Goal: Task Accomplishment & Management: Complete application form

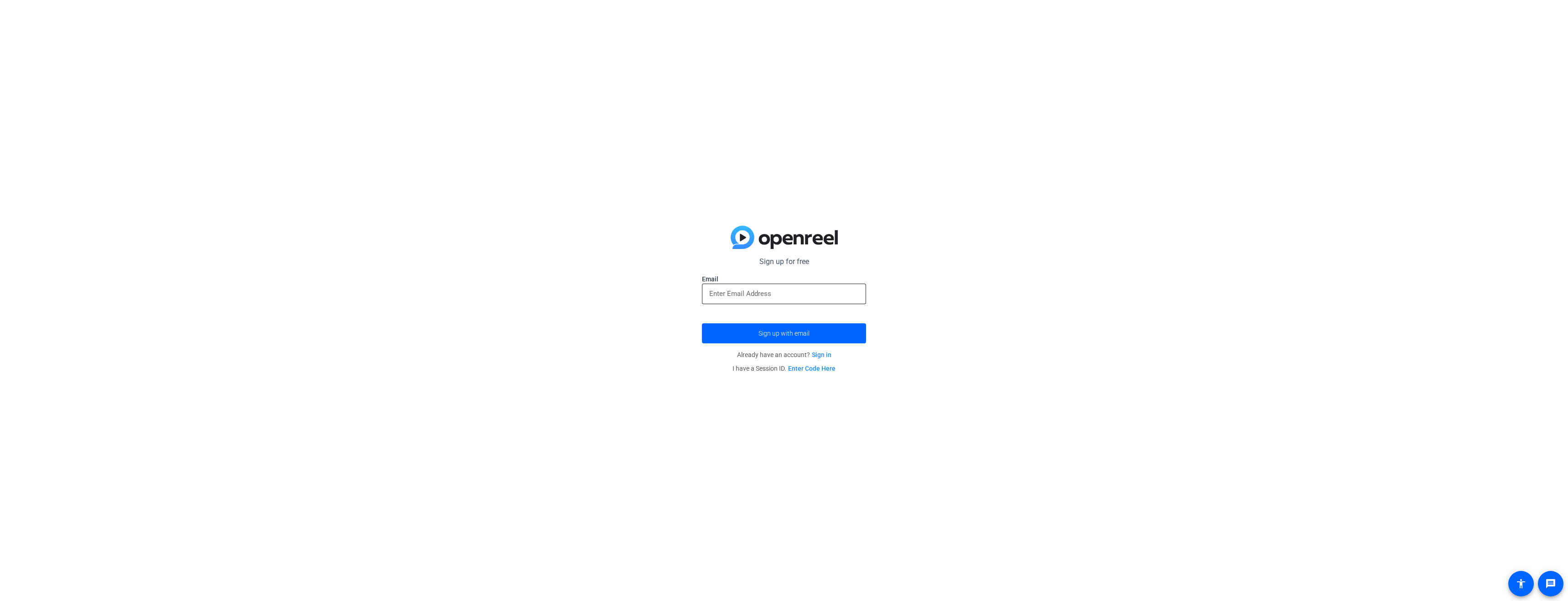
click at [772, 291] on input "email" at bounding box center [784, 294] width 149 height 11
type input "[PERSON_NAME][EMAIL_ADDRESS][PERSON_NAME][DOMAIN_NAME]"
click at [810, 337] on span "submit" at bounding box center [784, 333] width 164 height 22
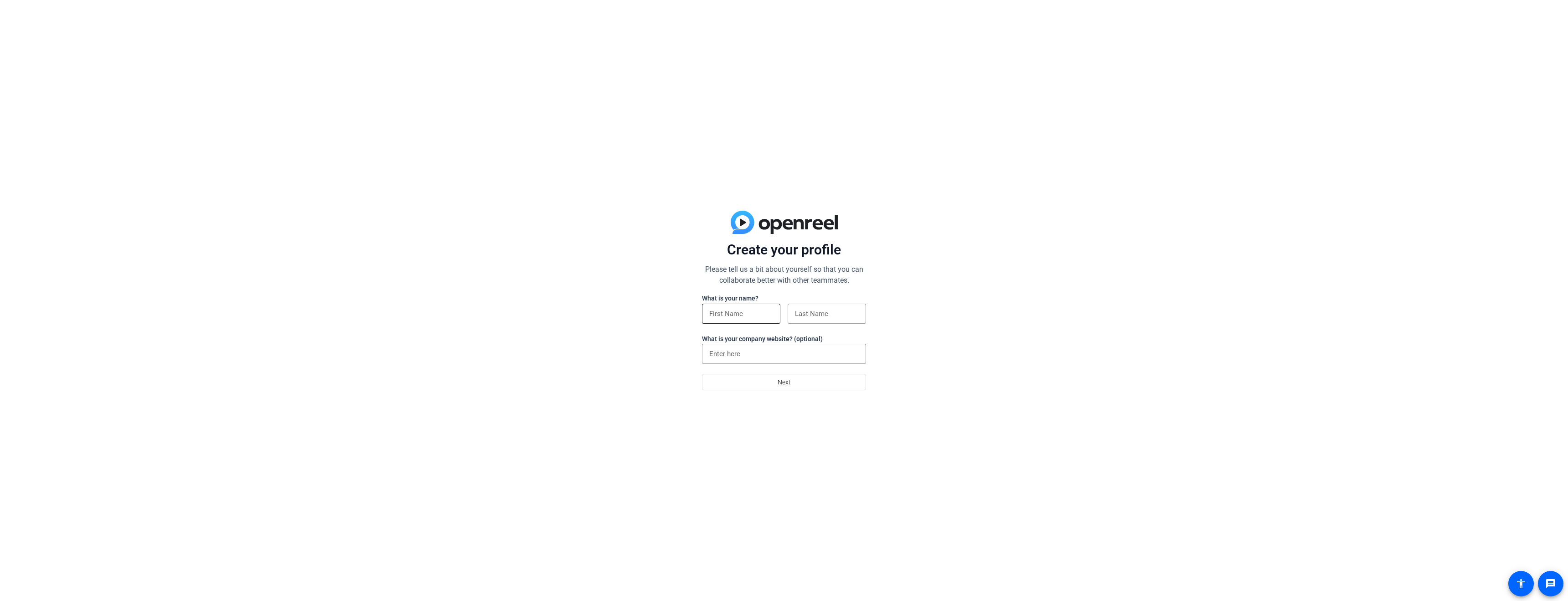
click at [758, 317] on input at bounding box center [741, 314] width 64 height 11
type input "[PERSON_NAME]"
type input "Banzai"
drag, startPoint x: 746, startPoint y: 357, endPoint x: 631, endPoint y: 336, distance: 116.9
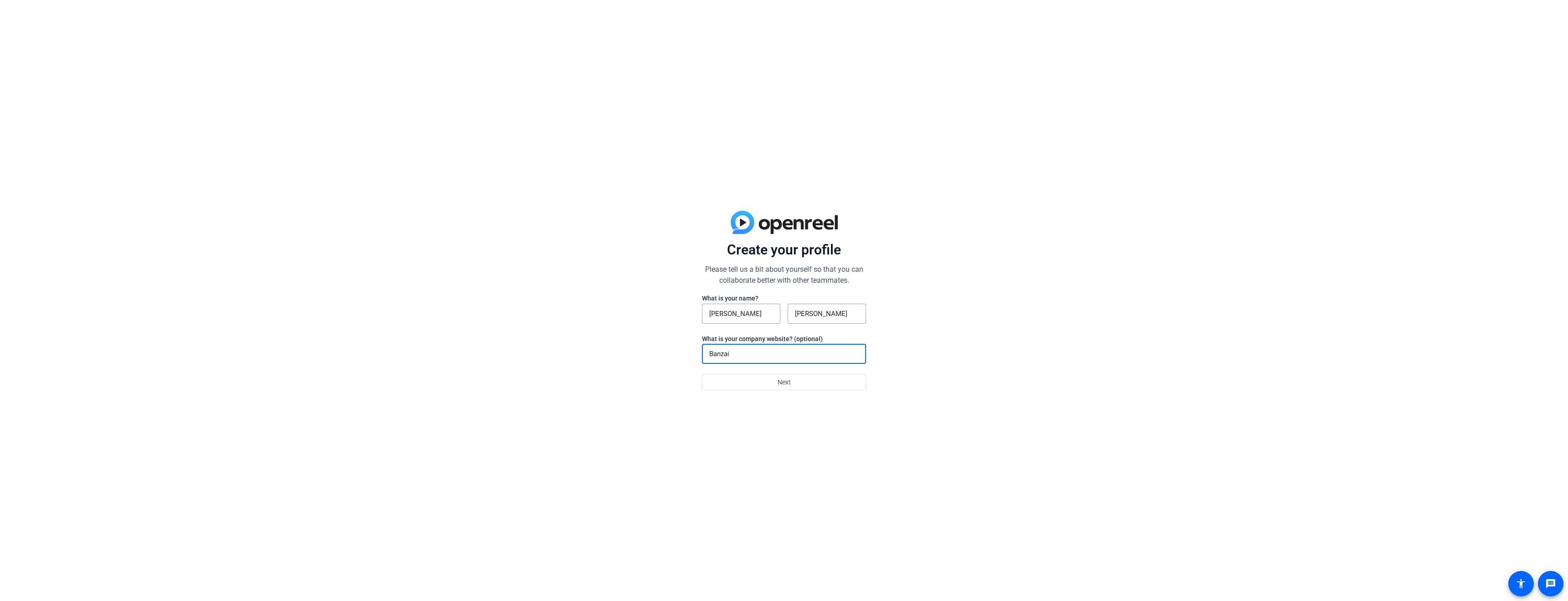
click at [631, 336] on div "Create your profile Please tell us a bit about yourself so that you can collabo…" at bounding box center [784, 300] width 1568 height 601
click at [782, 376] on span "Next" at bounding box center [784, 382] width 13 height 18
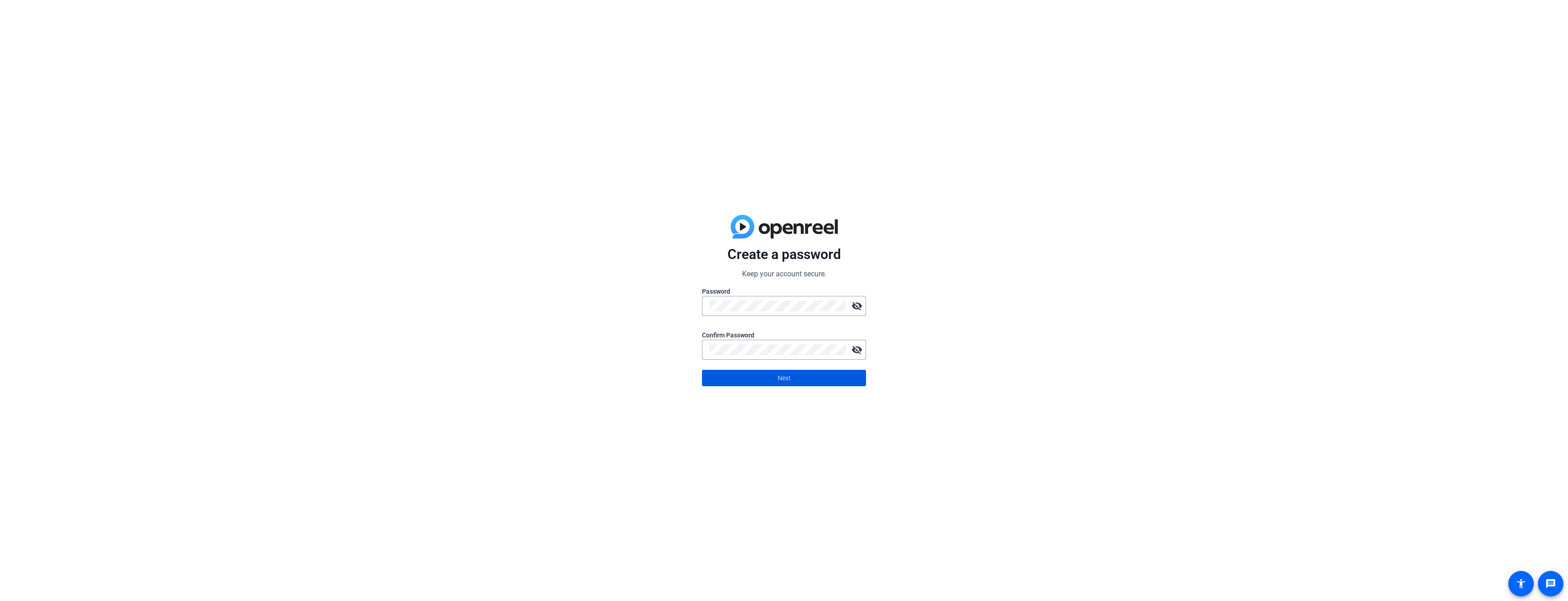
click at [788, 374] on span "Next" at bounding box center [784, 378] width 13 height 18
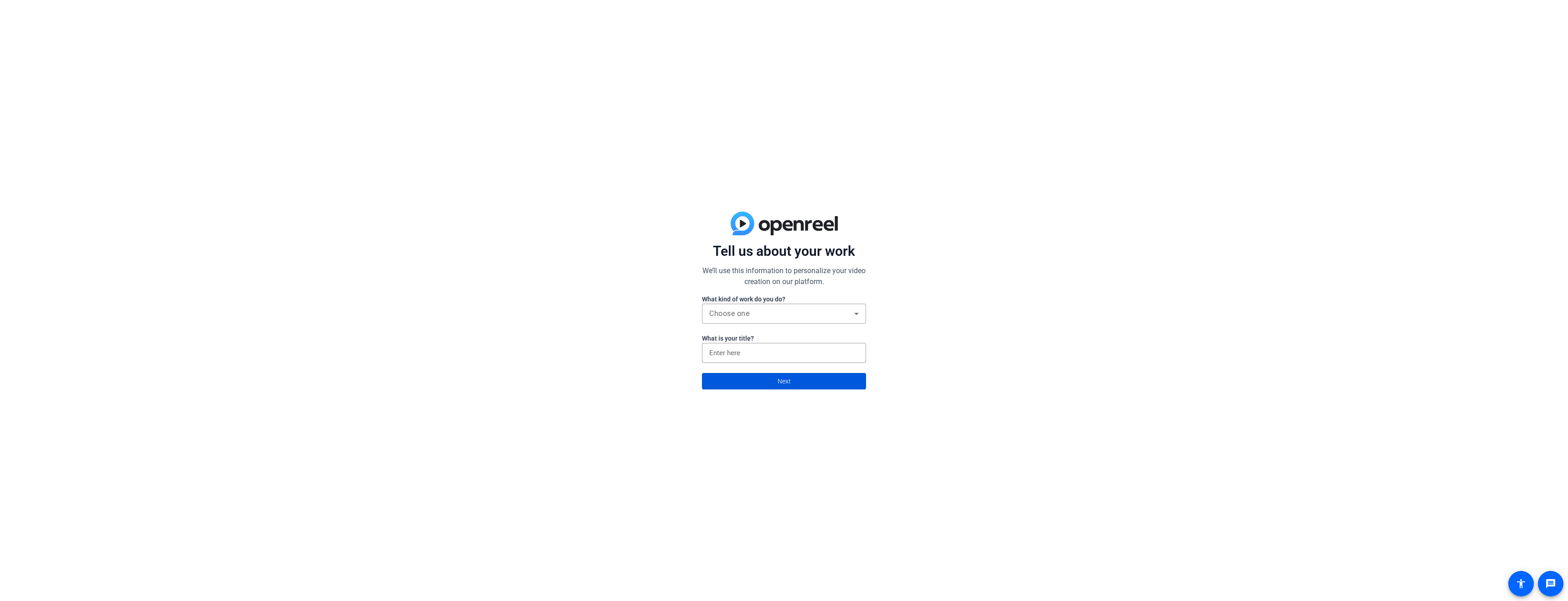
click at [833, 381] on span at bounding box center [784, 381] width 163 height 22
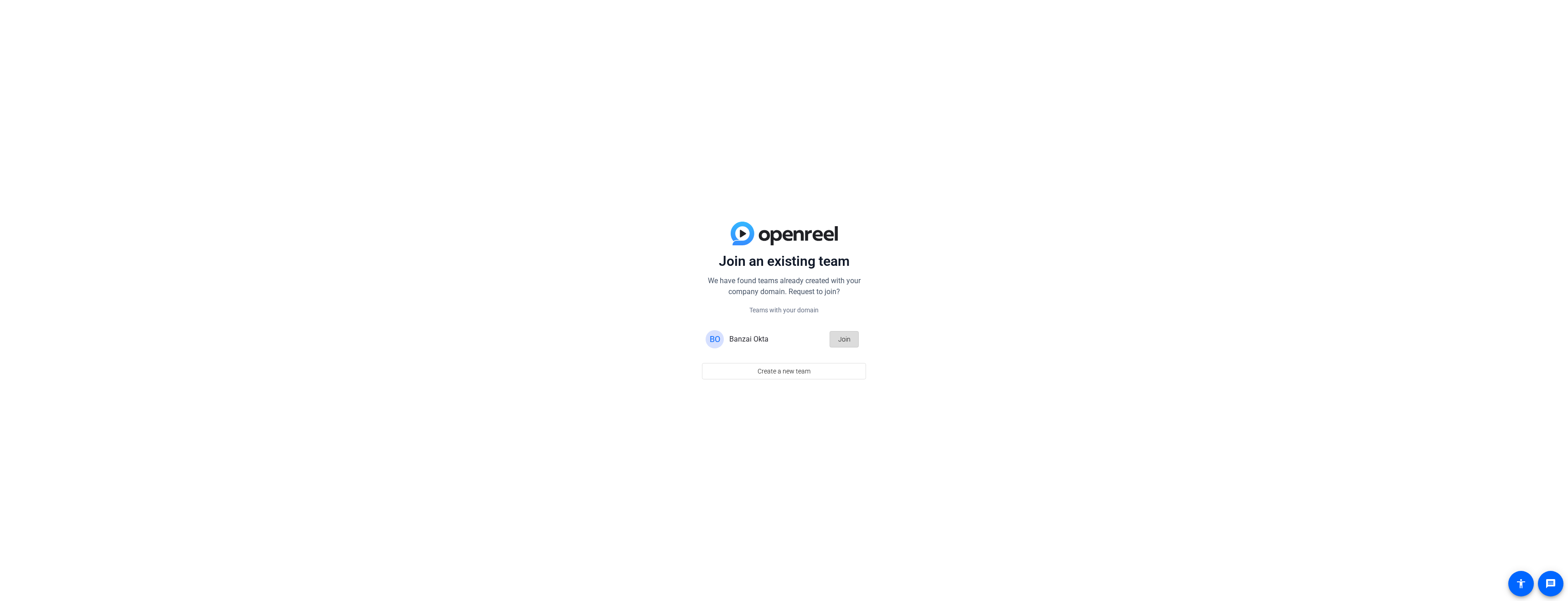
click at [856, 340] on span "button" at bounding box center [844, 339] width 28 height 22
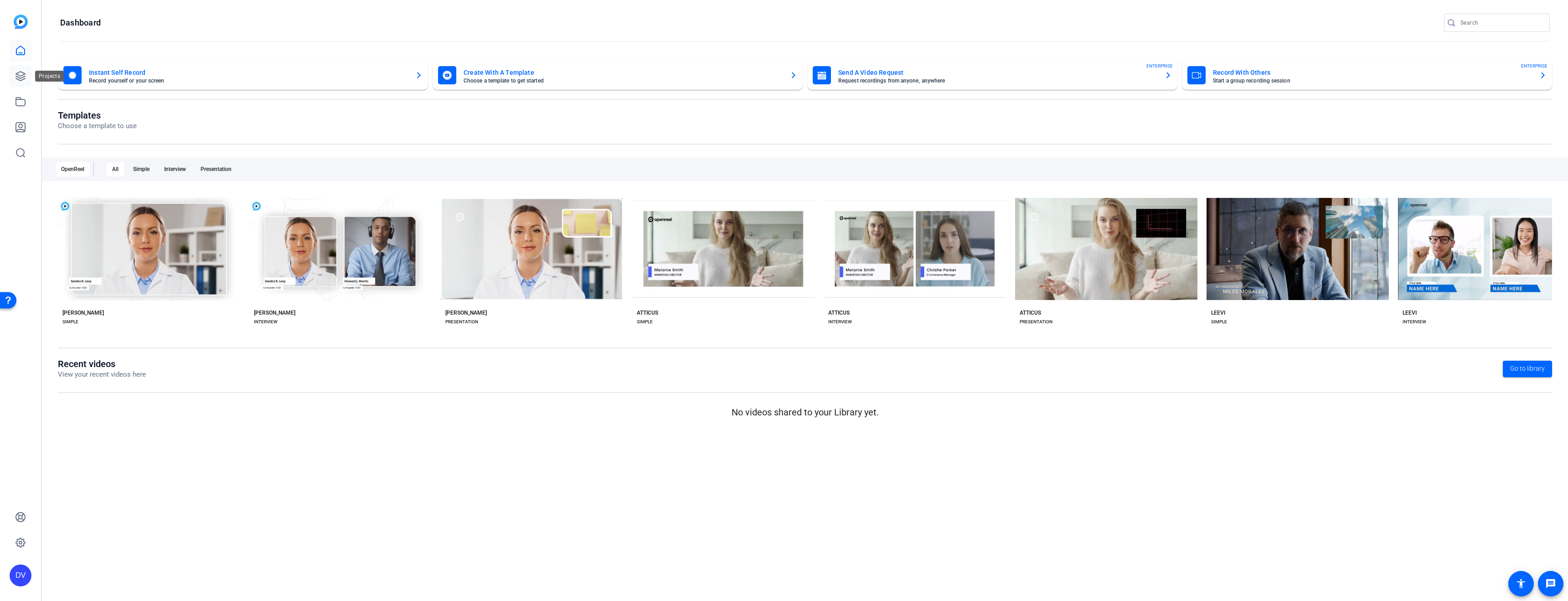
click at [21, 82] on link at bounding box center [20, 76] width 22 height 22
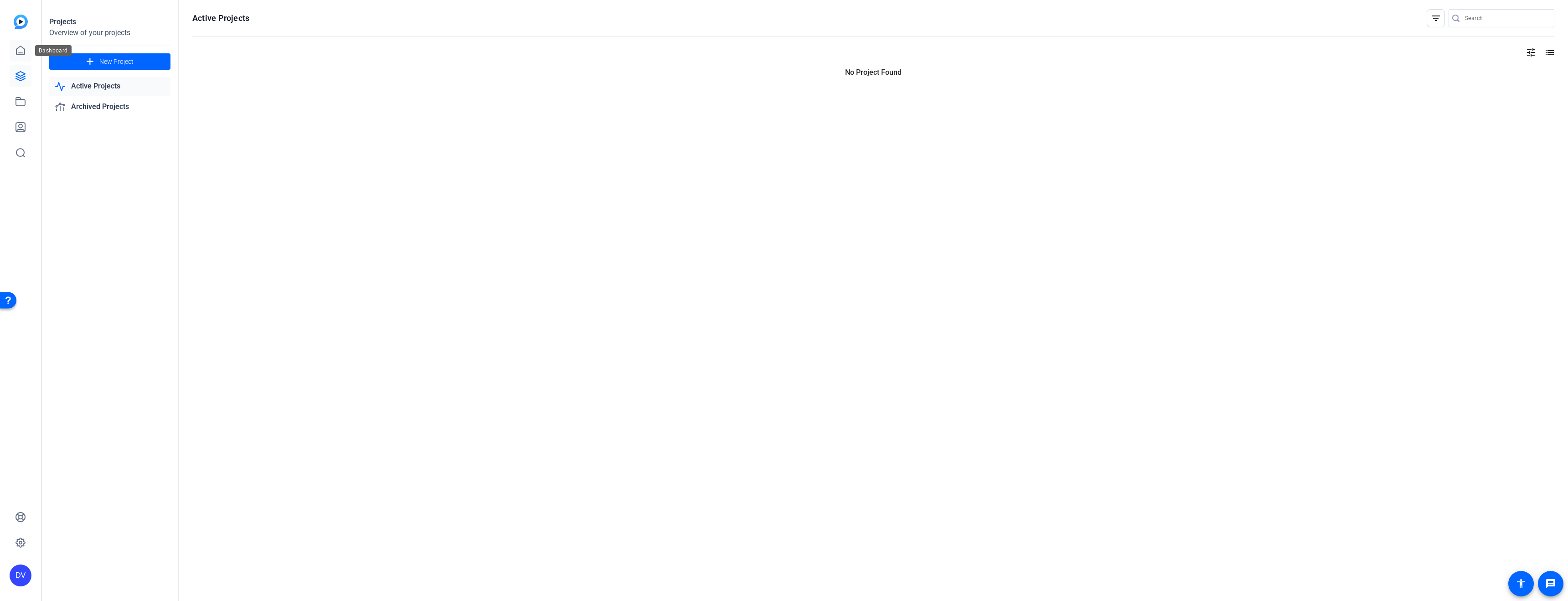
click at [25, 60] on link at bounding box center [20, 51] width 22 height 22
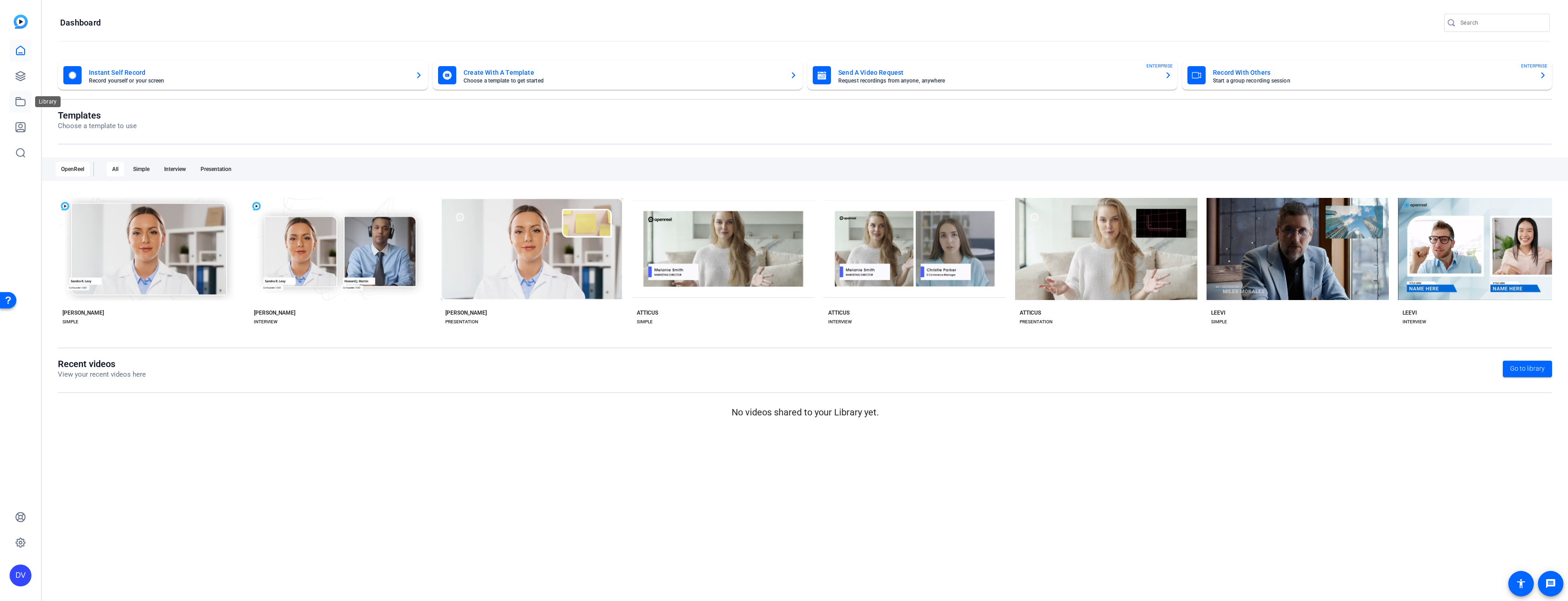
click at [20, 95] on link at bounding box center [20, 101] width 22 height 22
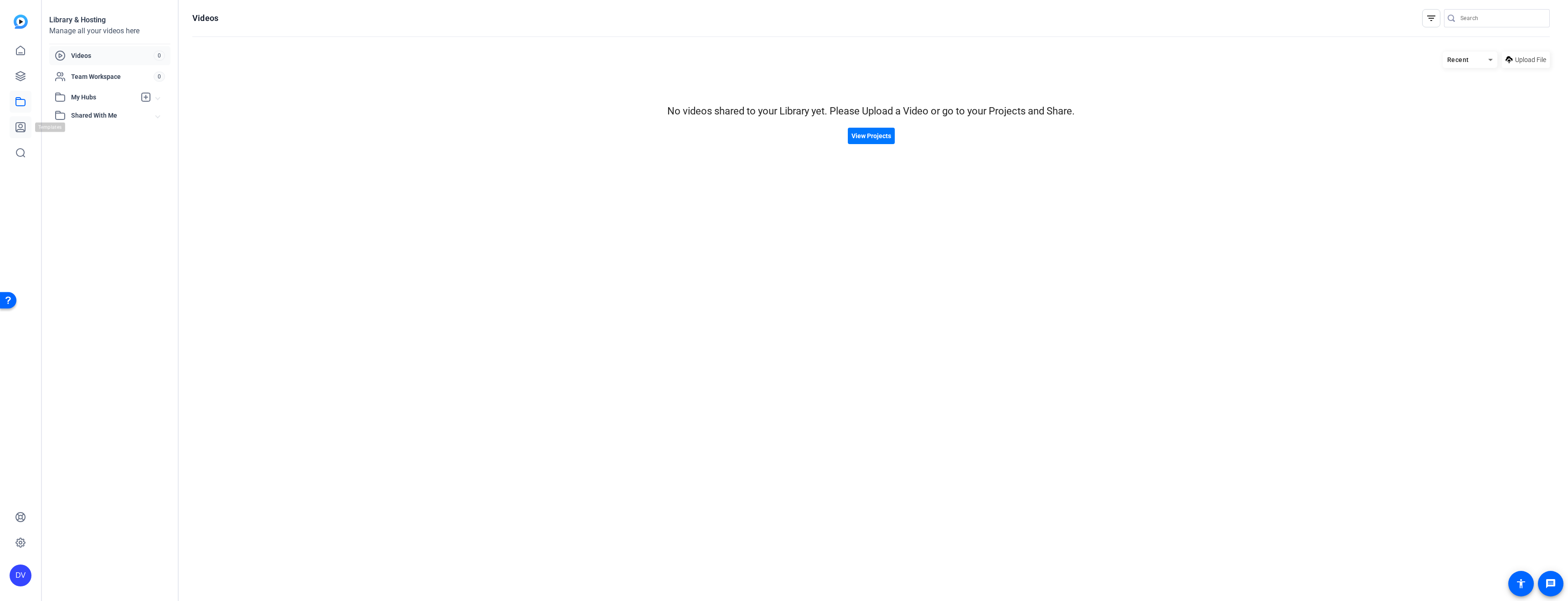
click at [20, 130] on icon at bounding box center [20, 127] width 9 height 9
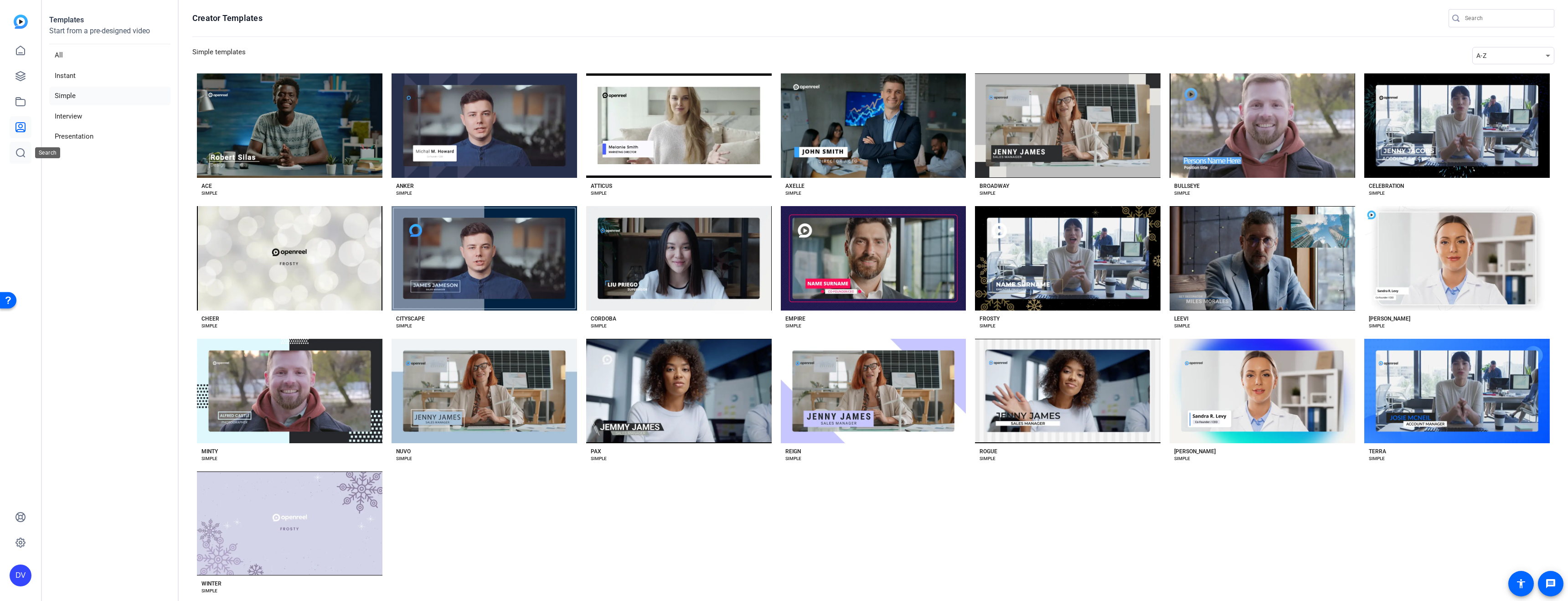
click at [25, 160] on link at bounding box center [20, 152] width 22 height 22
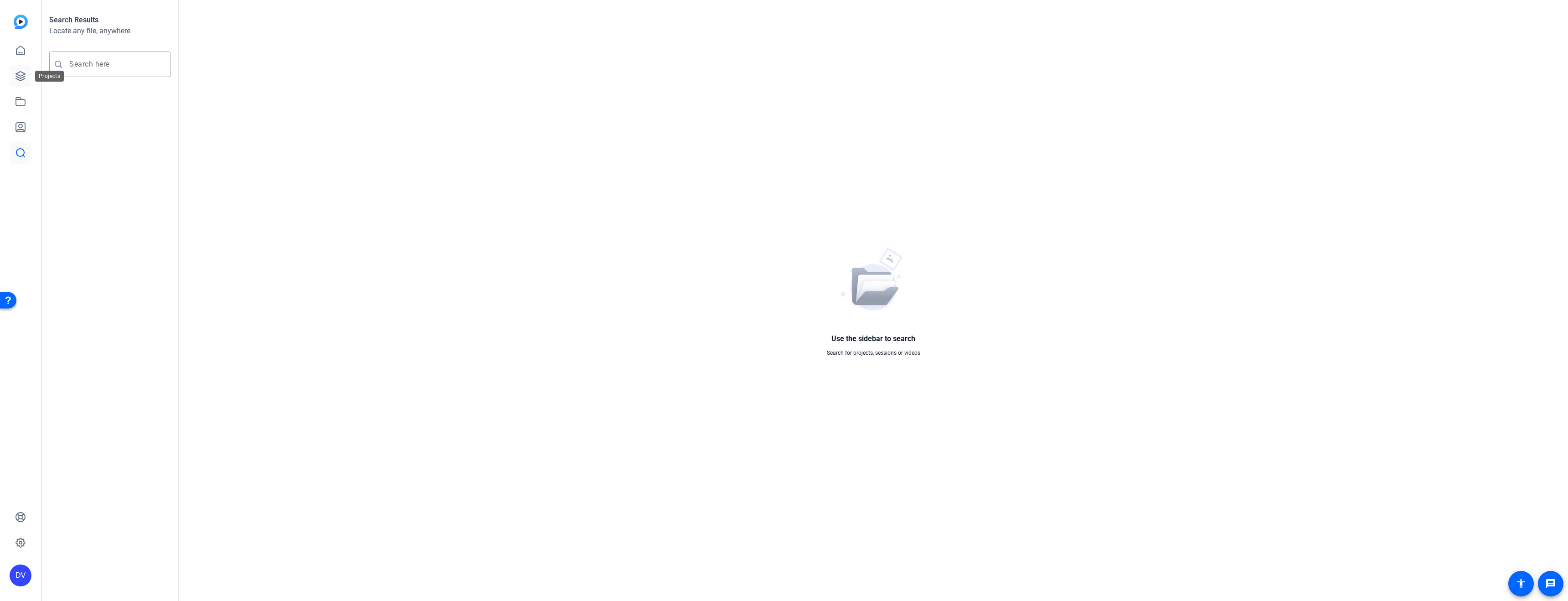
click at [19, 65] on link at bounding box center [20, 76] width 22 height 22
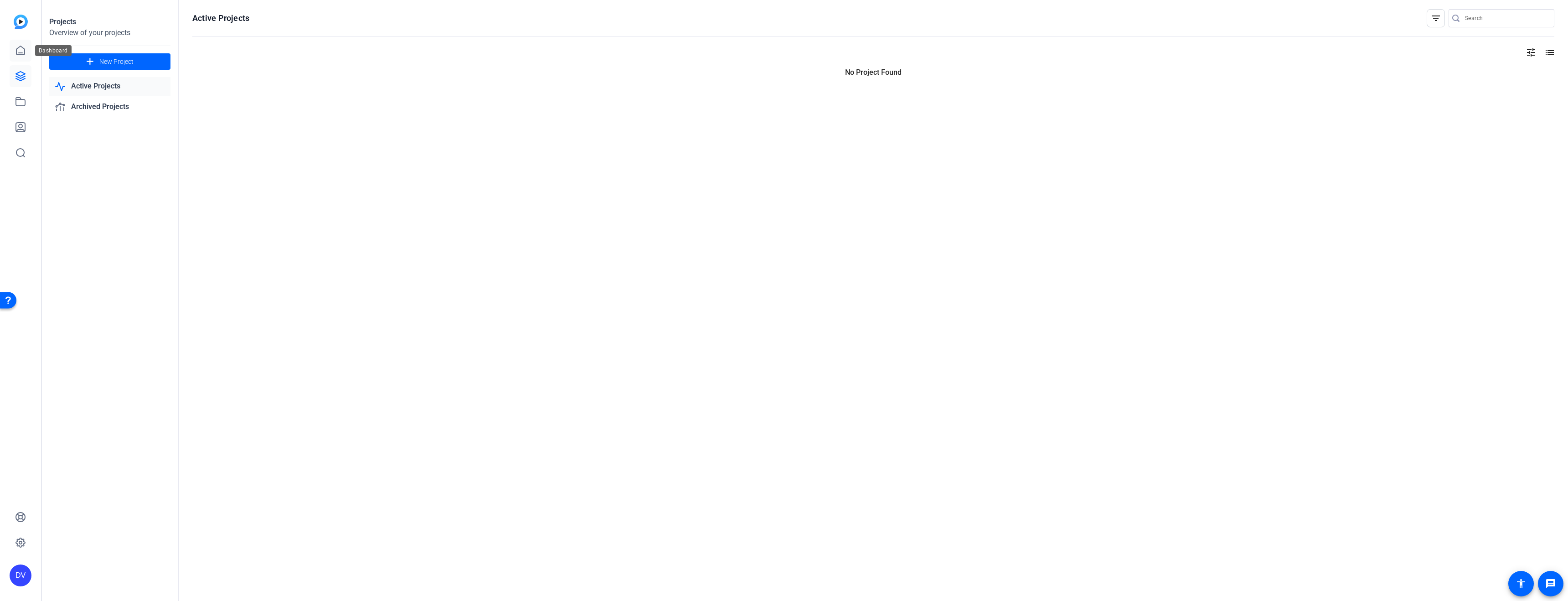
click at [22, 58] on link at bounding box center [20, 51] width 22 height 22
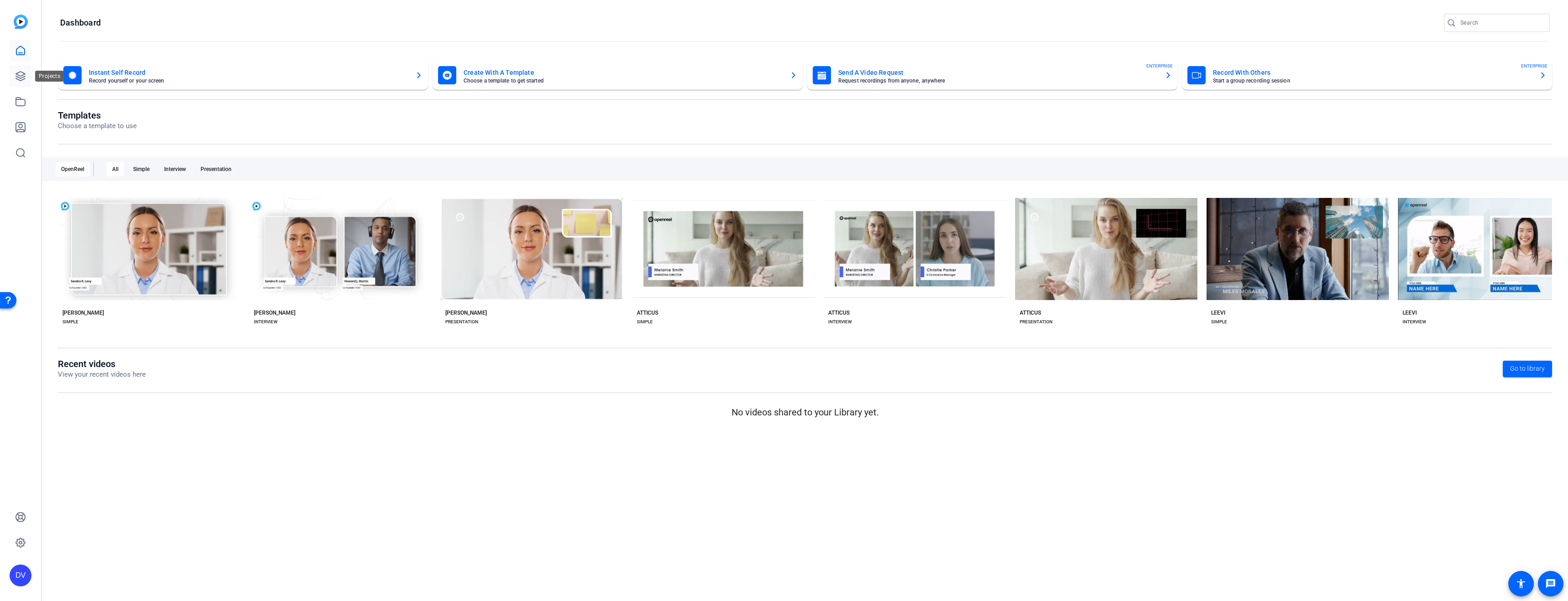
click at [27, 81] on link at bounding box center [20, 76] width 22 height 22
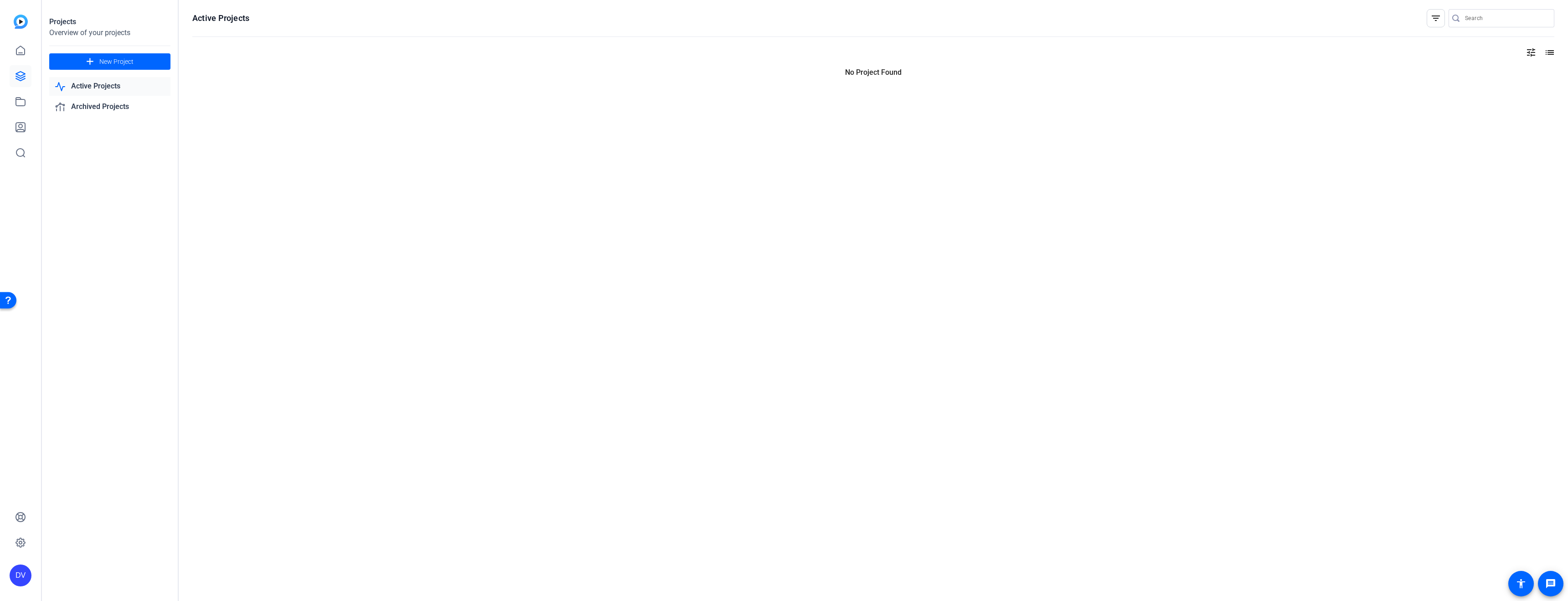
click at [19, 27] on img at bounding box center [20, 22] width 14 height 14
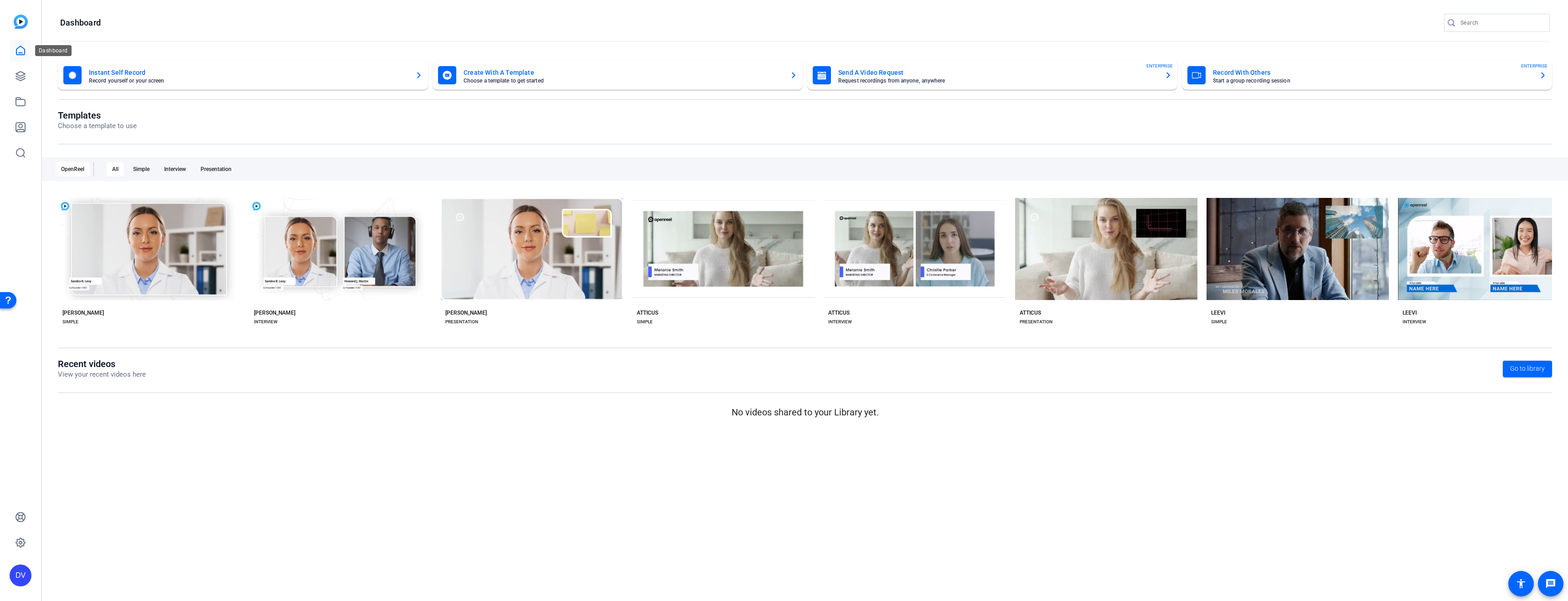
click at [13, 51] on link at bounding box center [20, 51] width 22 height 22
click at [24, 73] on icon at bounding box center [20, 76] width 9 height 9
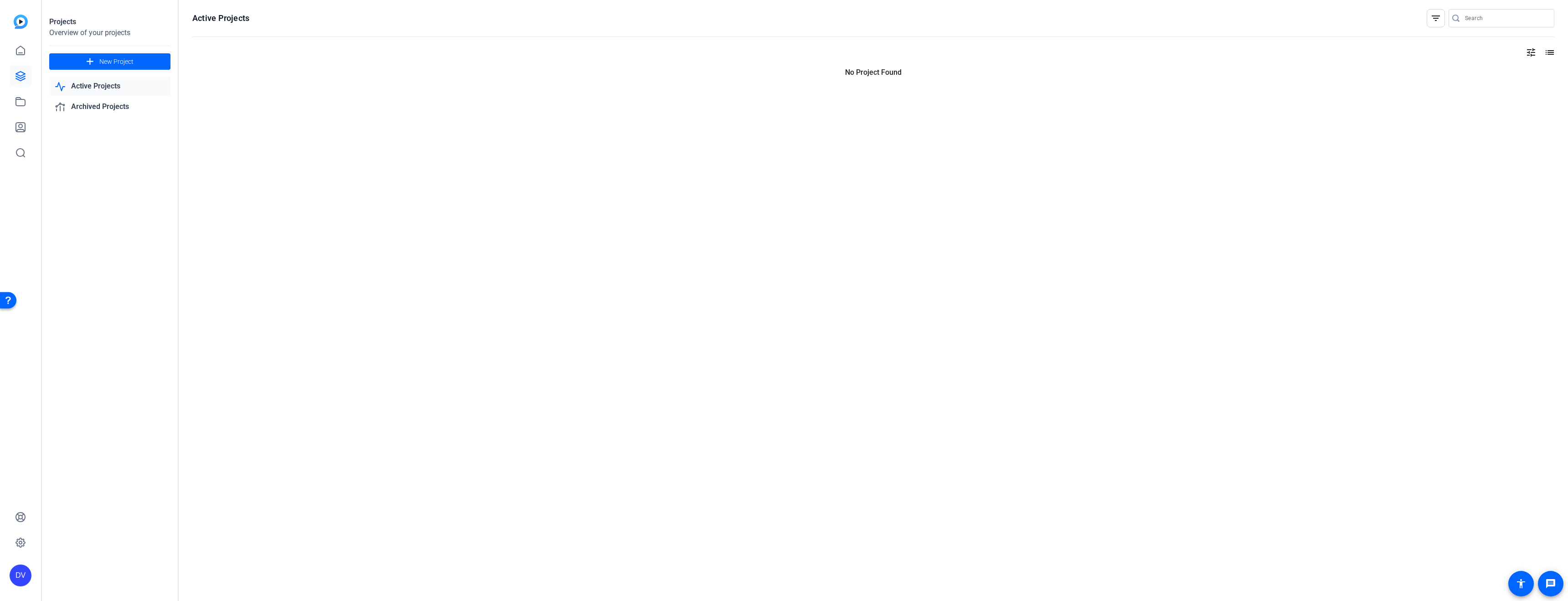
click at [10, 304] on div "Open Resource Center" at bounding box center [8, 300] width 16 height 16
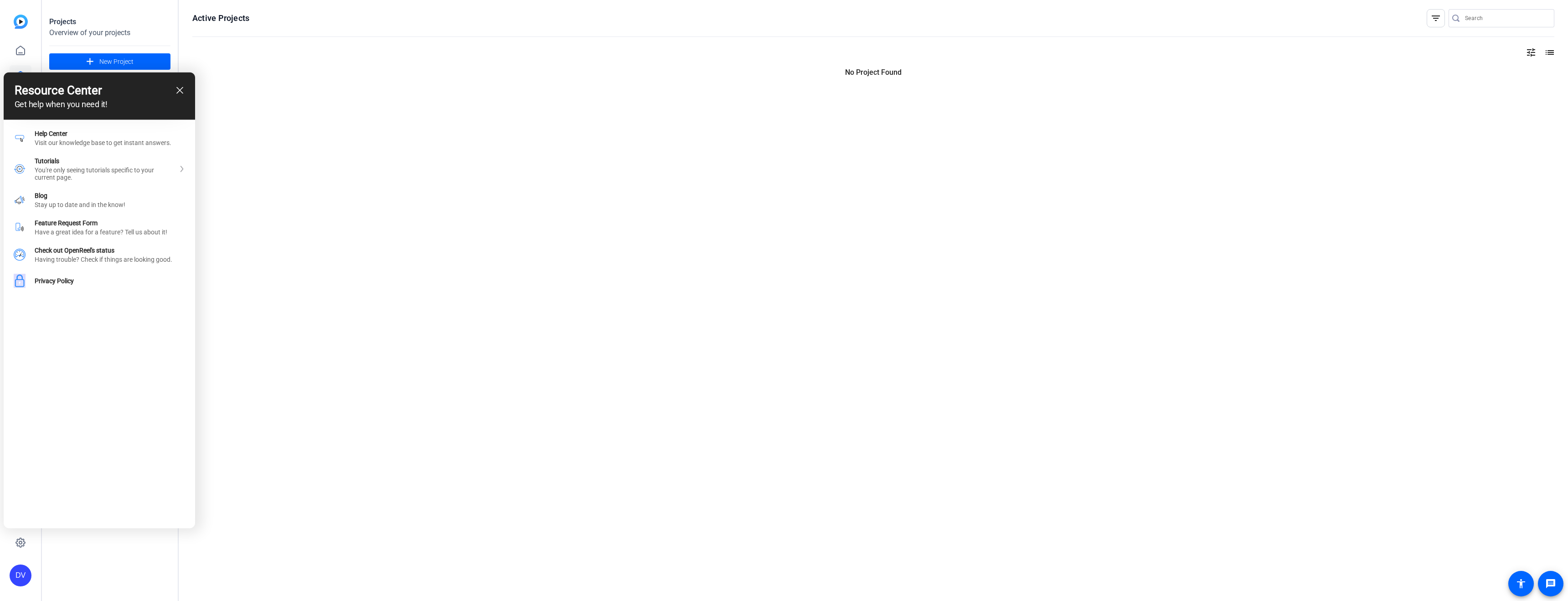
click at [187, 92] on div "Resource Center Get help when you need it!" at bounding box center [99, 96] width 192 height 48
click at [182, 91] on icon "close resource center" at bounding box center [180, 91] width 7 height 7
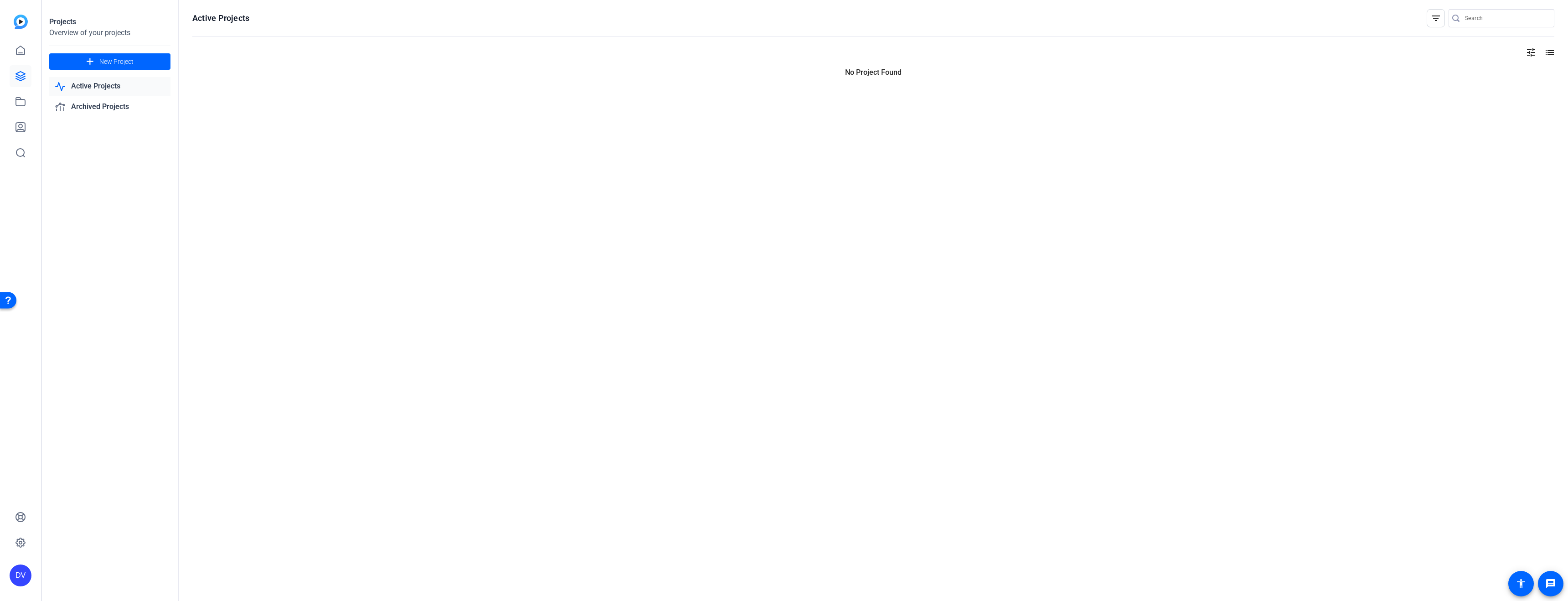
click at [28, 577] on div "DV" at bounding box center [20, 575] width 22 height 22
click at [92, 509] on div at bounding box center [784, 300] width 1568 height 601
click at [21, 537] on icon at bounding box center [20, 543] width 11 height 11
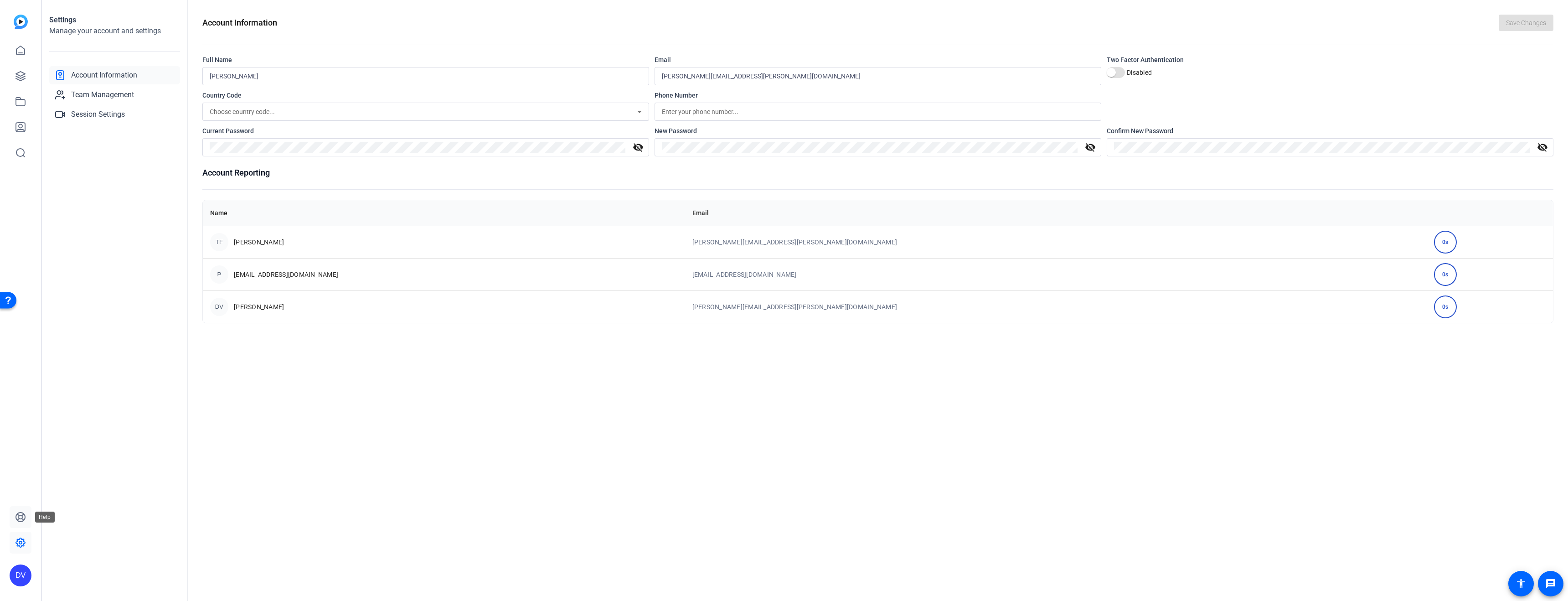
click at [21, 517] on icon at bounding box center [20, 517] width 11 height 11
